Goal: Information Seeking & Learning: Understand process/instructions

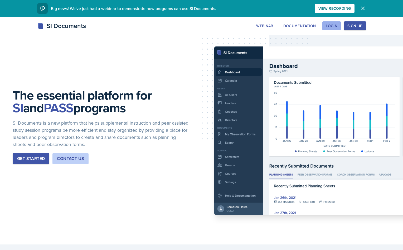
click at [334, 28] on div "Login" at bounding box center [332, 26] width 12 height 4
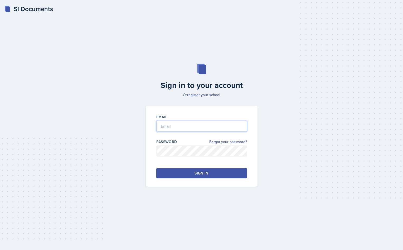
click at [162, 124] on input "email" at bounding box center [201, 126] width 91 height 11
type input "[EMAIL_ADDRESS][DOMAIN_NAME]"
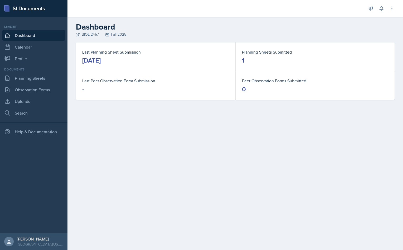
click at [104, 131] on main "Dashboard BIOL 2457 Fall 2025 Last Planning Sheet Submission [DATE] Planning Sh…" at bounding box center [236, 133] width 336 height 233
click at [388, 7] on button at bounding box center [392, 8] width 9 height 9
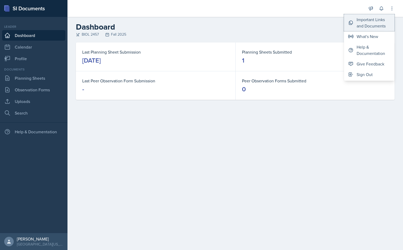
click at [378, 21] on div "Important Links and Documents" at bounding box center [374, 22] width 34 height 13
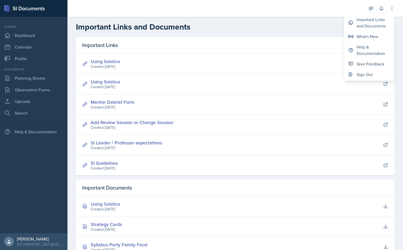
click at [106, 65] on div "Created [DATE]" at bounding box center [106, 67] width 30 height 6
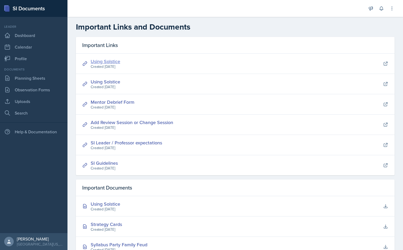
click at [108, 63] on link "Using Solstice" at bounding box center [106, 61] width 30 height 7
click at [107, 81] on link "Using Solstice" at bounding box center [106, 81] width 30 height 7
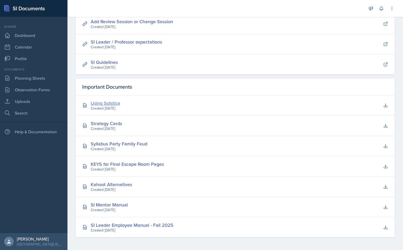
click at [110, 101] on div "Using Solstice" at bounding box center [106, 102] width 30 height 7
